Goal: Find specific page/section: Find specific page/section

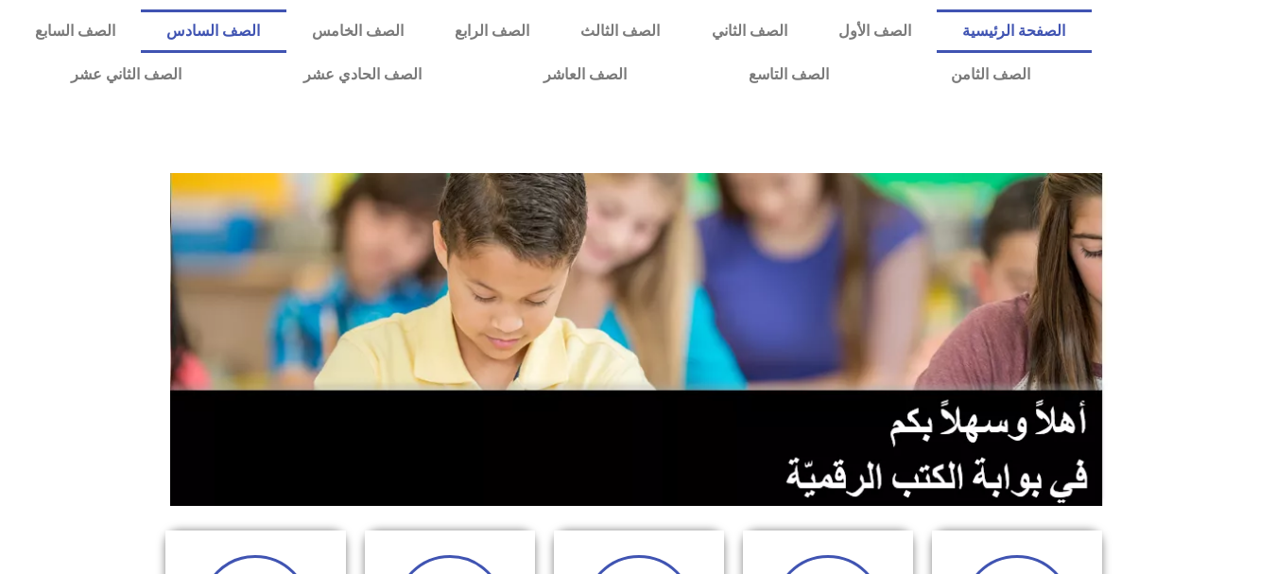
click at [286, 41] on link "الصف السادس" at bounding box center [213, 30] width 145 height 43
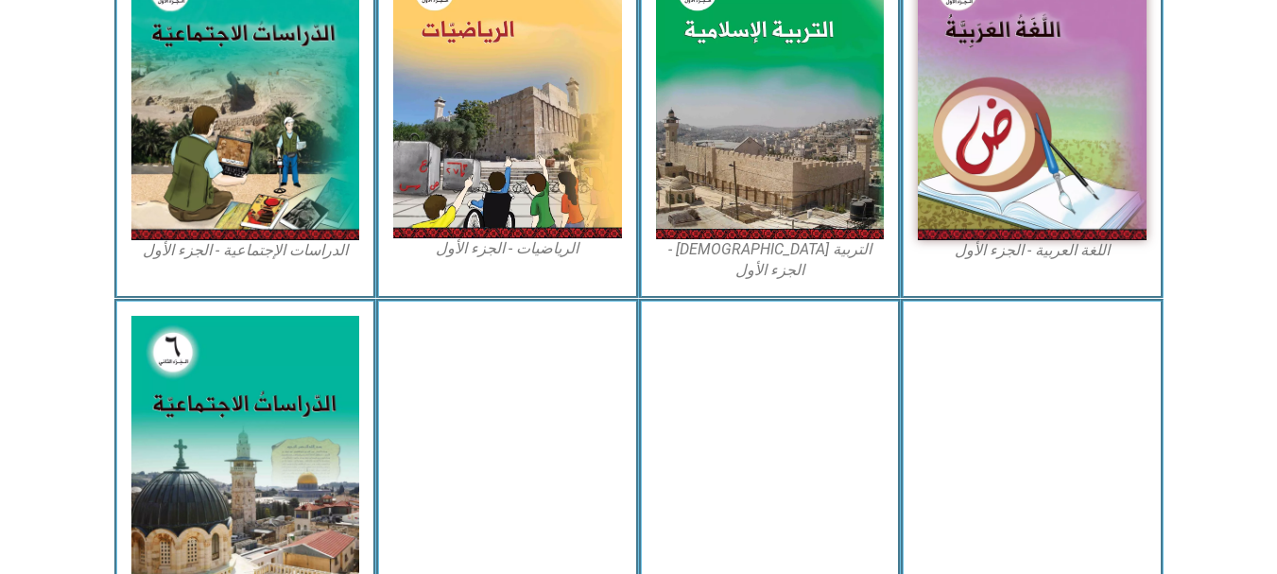
scroll to position [651, 0]
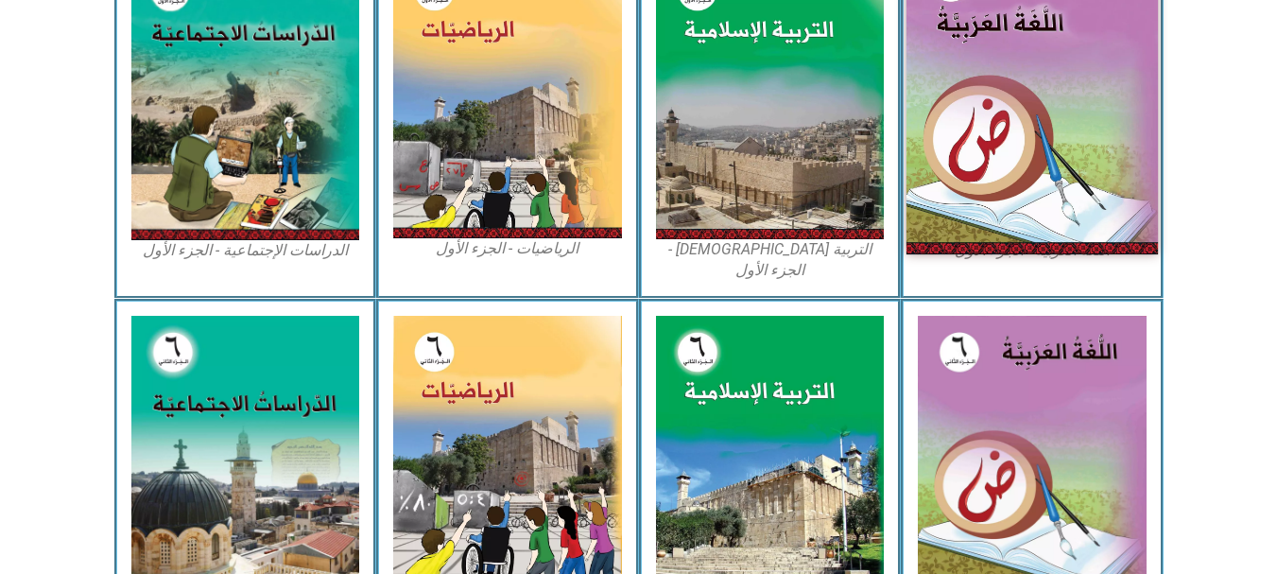
click at [995, 65] on img at bounding box center [1032, 97] width 251 height 314
click at [1015, 181] on img at bounding box center [1032, 97] width 251 height 314
click at [1057, 123] on img at bounding box center [1032, 97] width 251 height 314
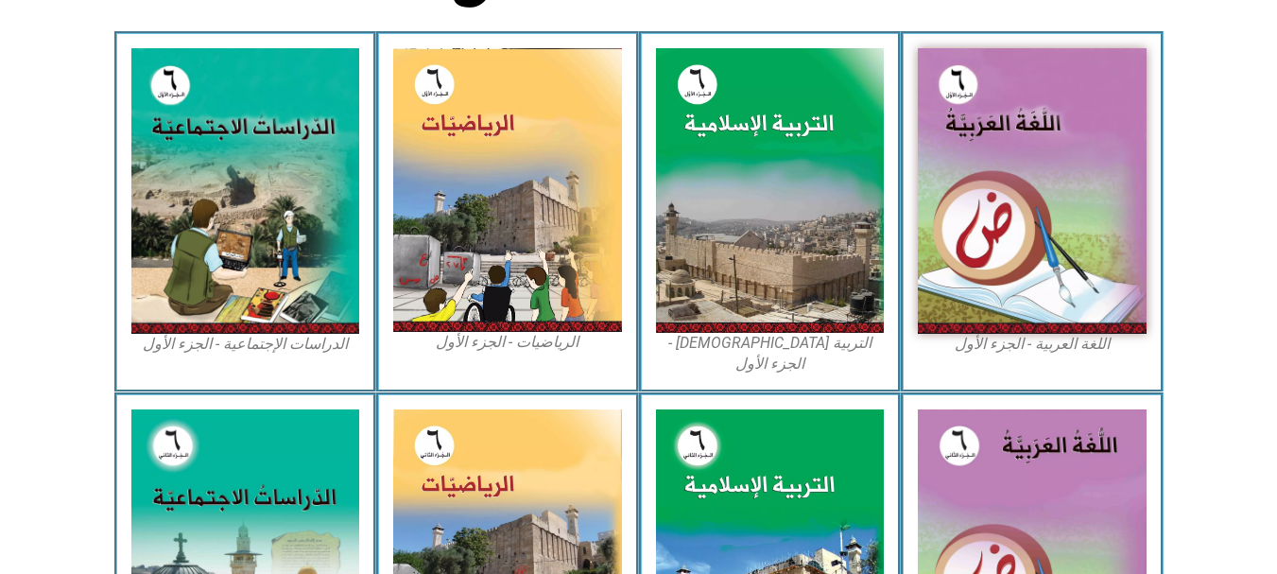
scroll to position [440, 0]
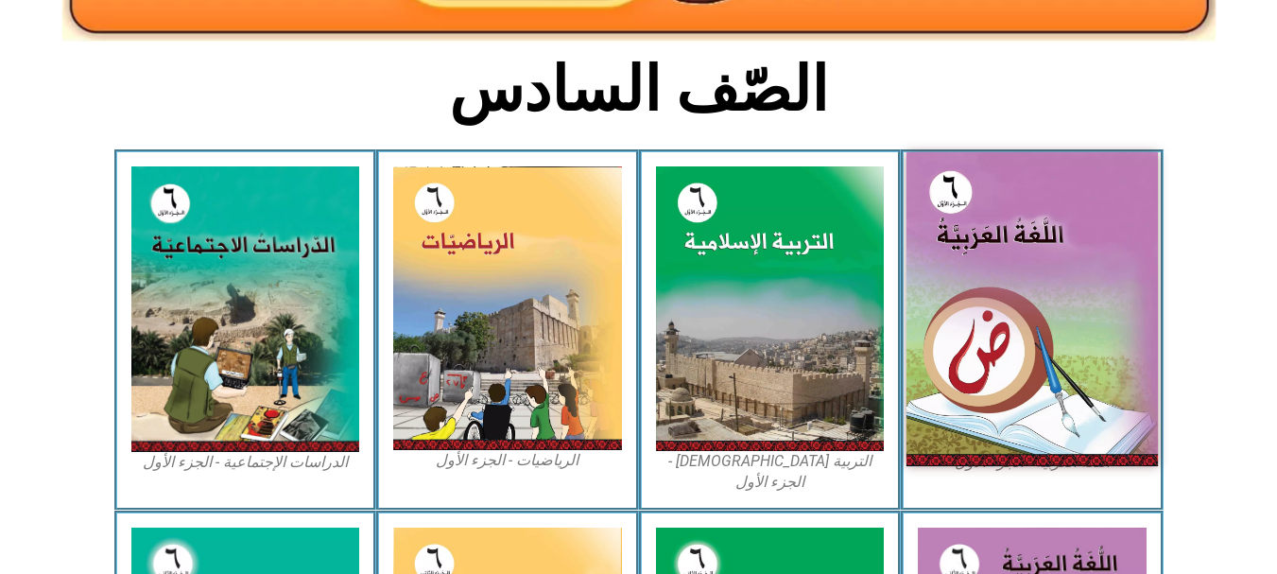
click at [1108, 252] on img at bounding box center [1032, 309] width 251 height 314
drag, startPoint x: 1108, startPoint y: 252, endPoint x: 1050, endPoint y: 221, distance: 65.6
click at [1050, 221] on img at bounding box center [1032, 309] width 251 height 314
click at [993, 180] on img at bounding box center [1032, 309] width 251 height 314
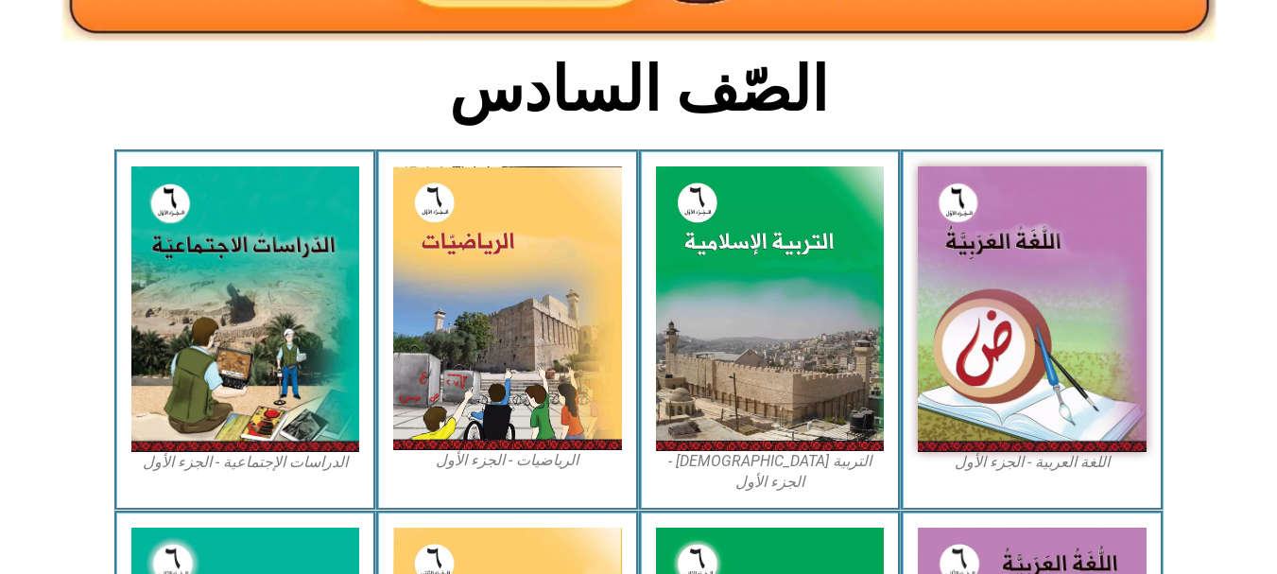
scroll to position [0, 0]
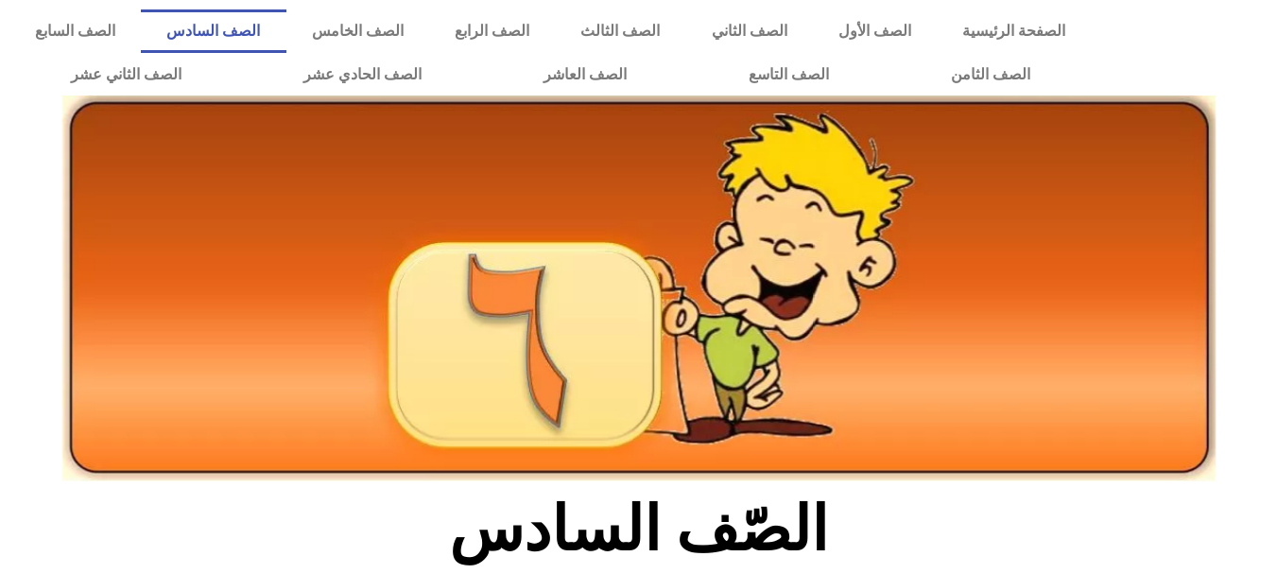
click at [286, 35] on link "الصف السادس" at bounding box center [213, 30] width 145 height 43
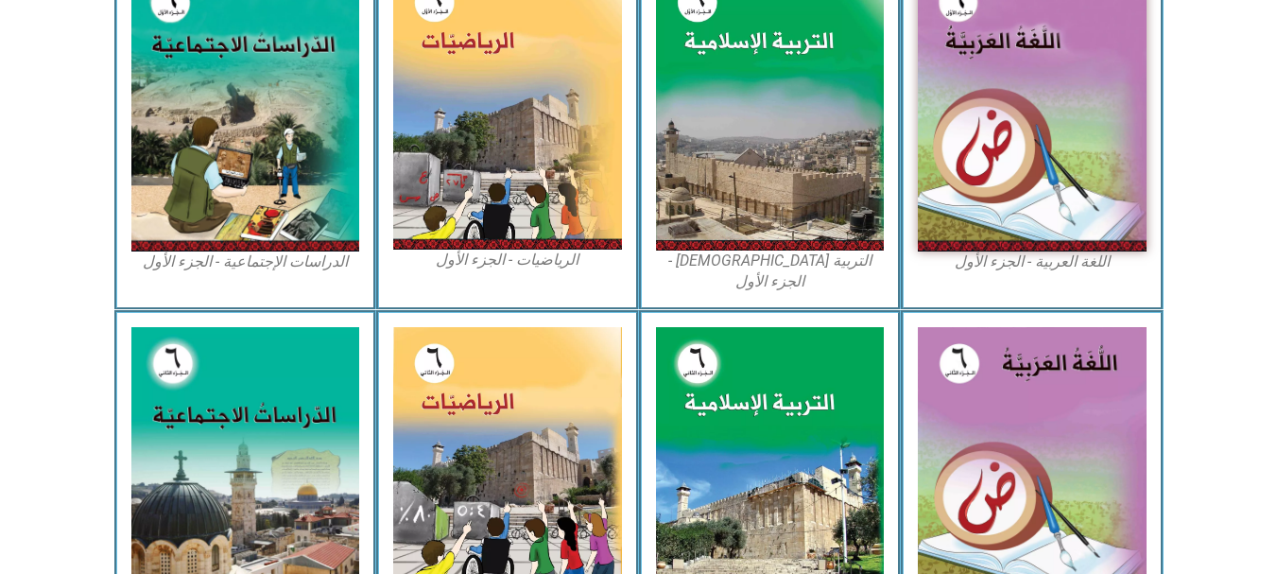
scroll to position [643, 0]
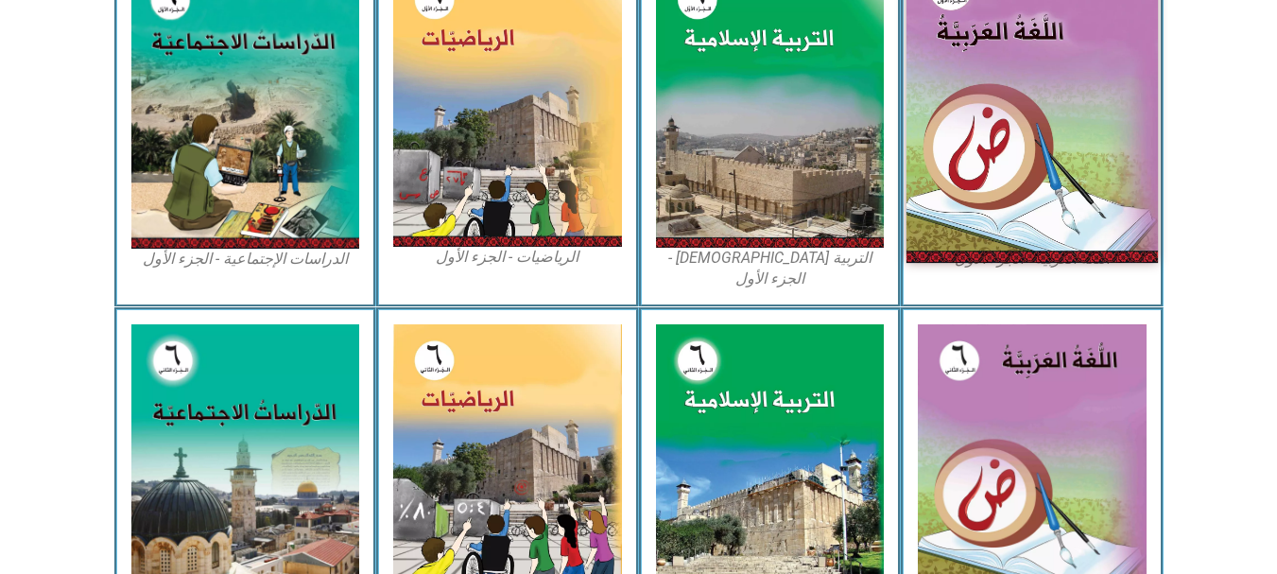
click at [1043, 165] on img at bounding box center [1032, 106] width 251 height 314
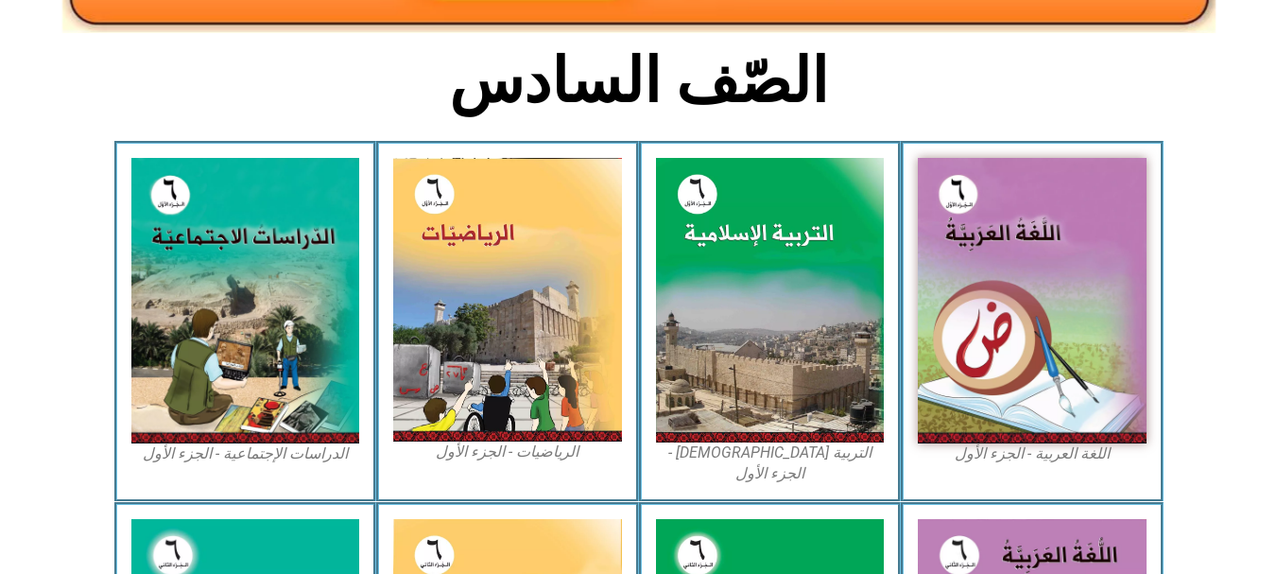
scroll to position [430, 0]
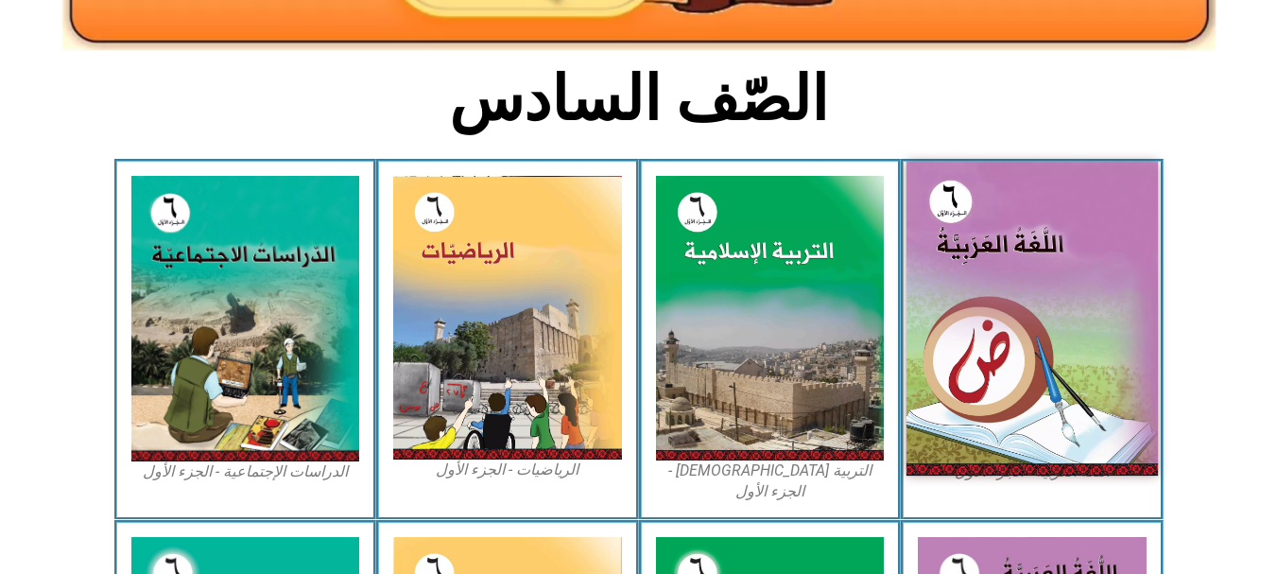
click at [967, 215] on img at bounding box center [1032, 319] width 251 height 314
click at [991, 225] on img at bounding box center [1032, 319] width 251 height 314
click at [982, 245] on img at bounding box center [1032, 319] width 251 height 314
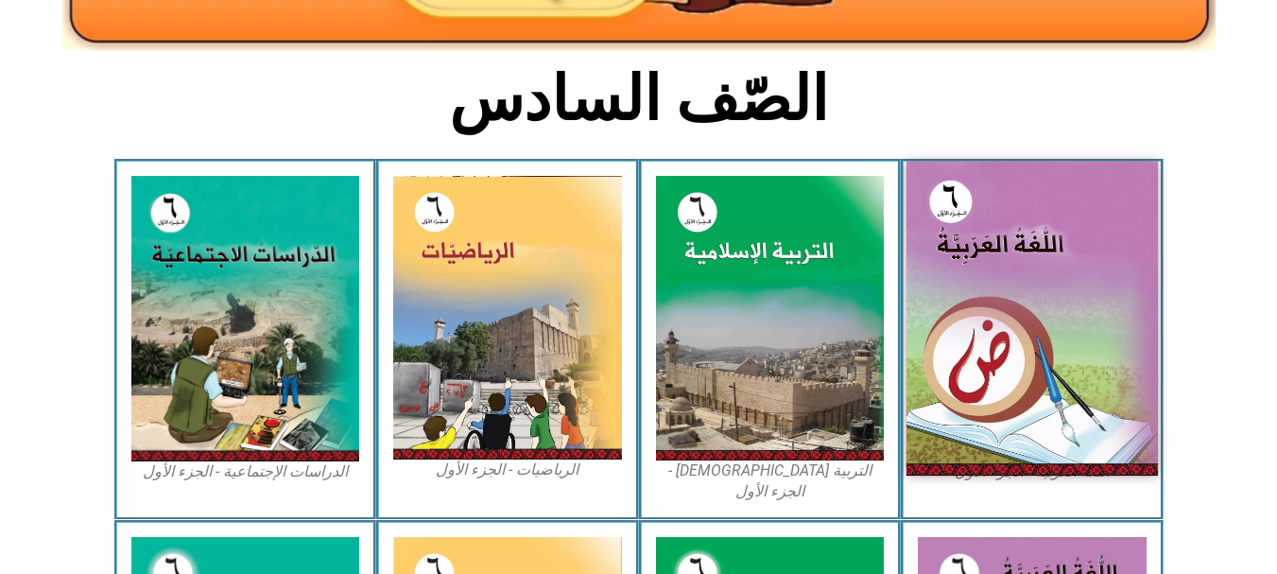
click at [982, 245] on img at bounding box center [1032, 319] width 251 height 314
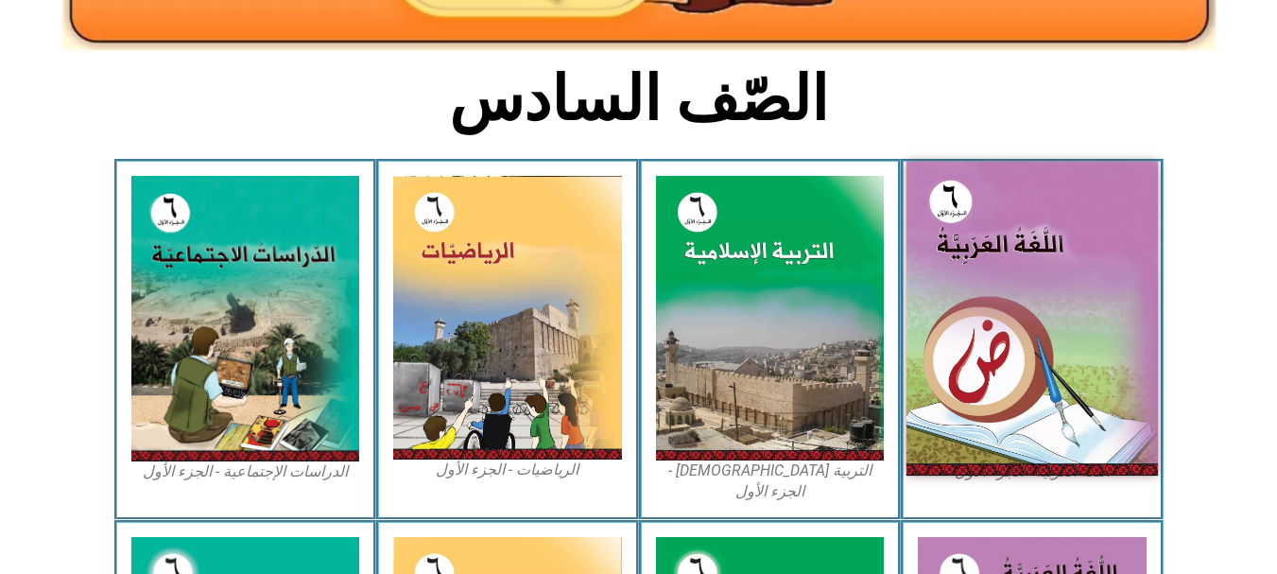
click at [982, 245] on img at bounding box center [1032, 319] width 251 height 314
click at [1020, 272] on img at bounding box center [1032, 319] width 251 height 314
